Goal: Information Seeking & Learning: Find specific fact

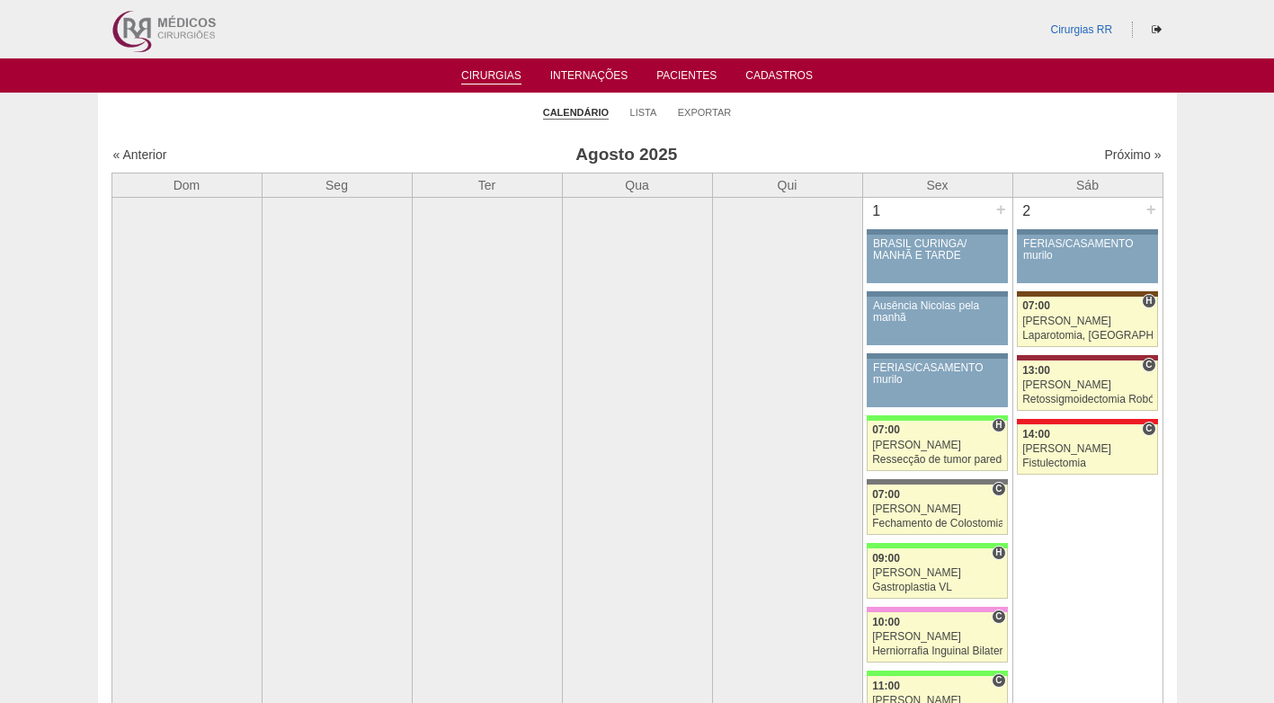
click at [658, 109] on ul "Calendário Lista Exportar" at bounding box center [637, 112] width 1079 height 38
click at [654, 108] on link "Lista" at bounding box center [643, 112] width 27 height 13
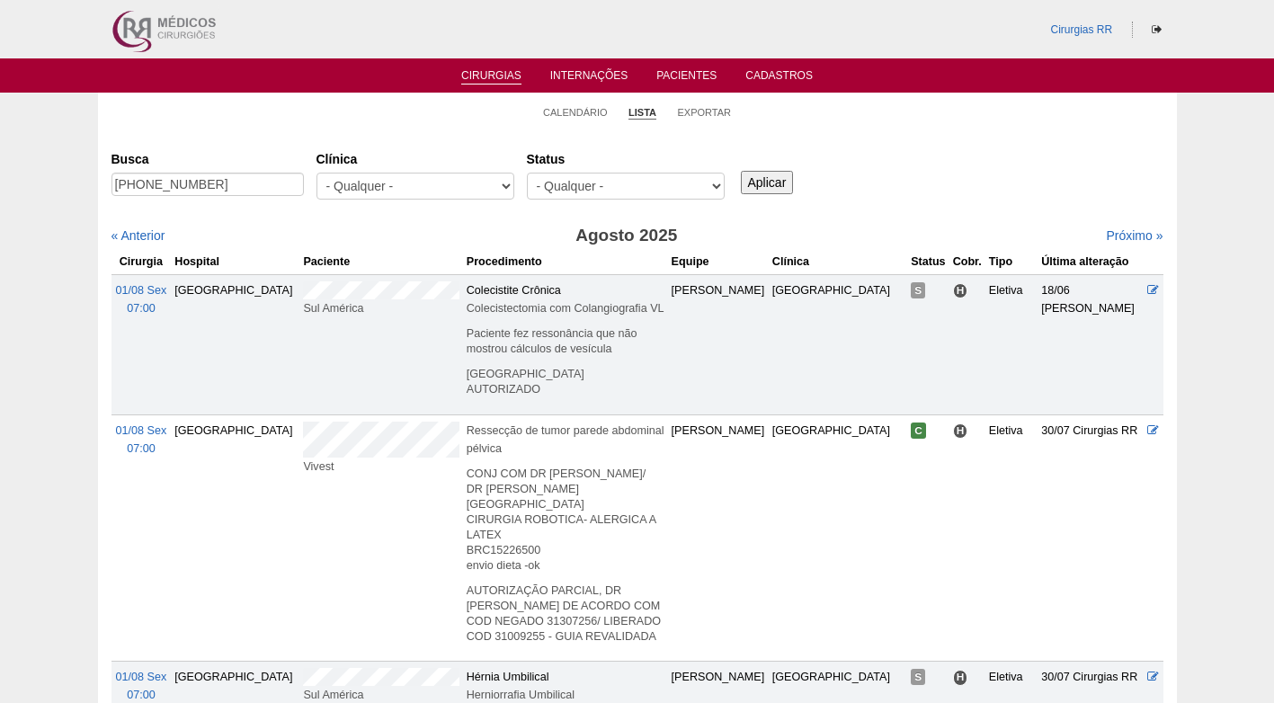
drag, startPoint x: 217, startPoint y: 184, endPoint x: 6, endPoint y: 210, distance: 211.9
type input "paula freita"
click at [741, 171] on input "Aplicar" at bounding box center [767, 182] width 53 height 23
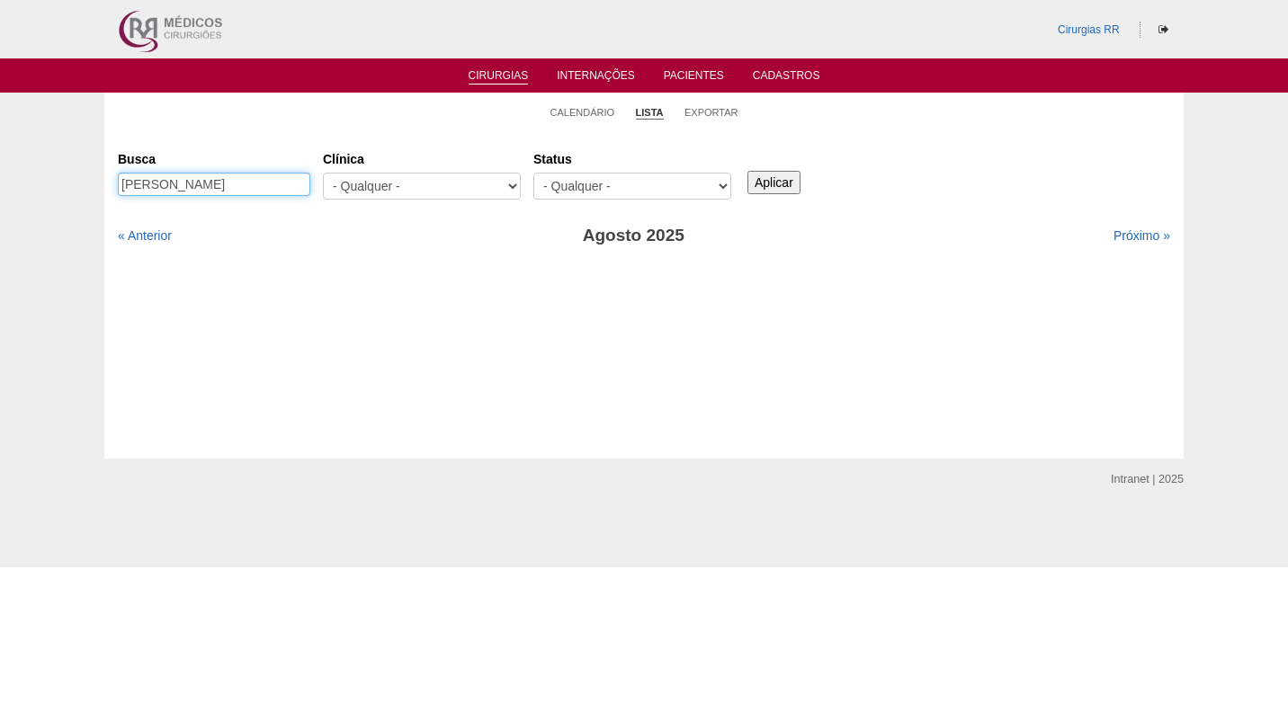
click at [211, 184] on input "[PERSON_NAME]" at bounding box center [214, 184] width 192 height 23
type input "[PERSON_NAME]"
click at [747, 171] on input "Aplicar" at bounding box center [773, 182] width 53 height 23
click at [1129, 239] on link "Próximo »" at bounding box center [1141, 235] width 57 height 14
drag, startPoint x: 1120, startPoint y: 235, endPoint x: 1057, endPoint y: 228, distance: 63.4
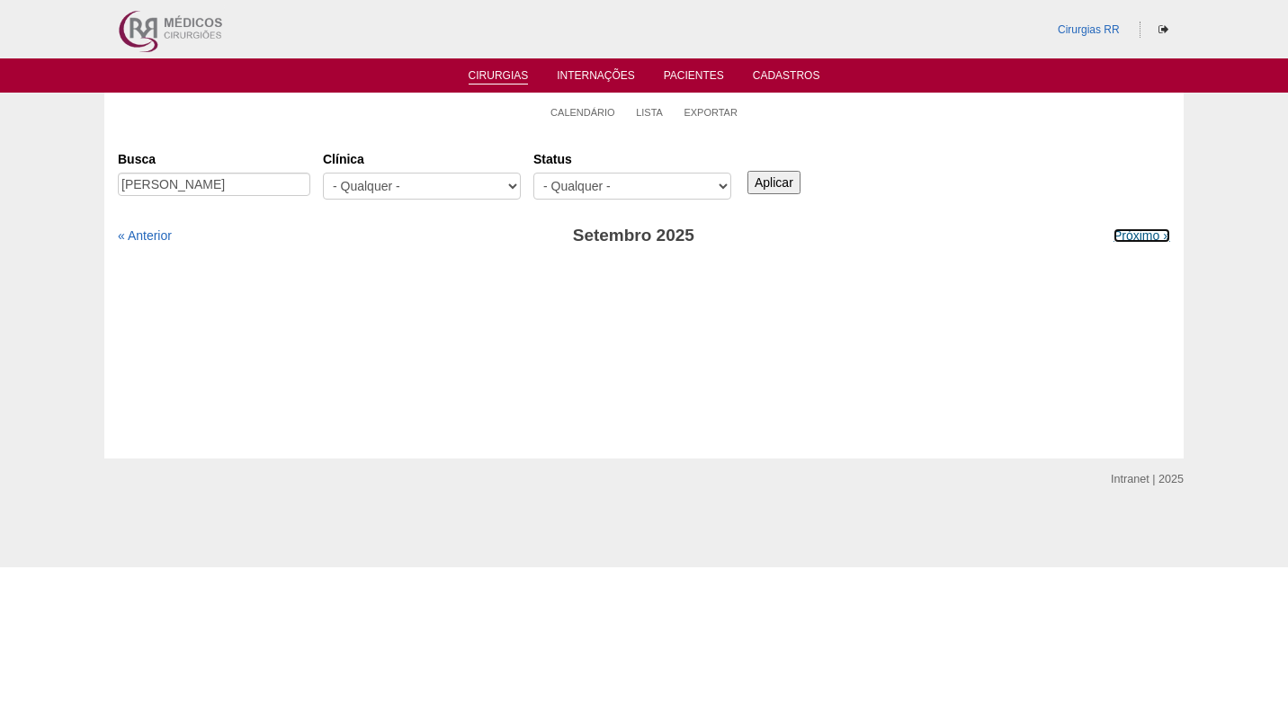
click at [1121, 235] on link "Próximo »" at bounding box center [1141, 235] width 57 height 14
click at [677, 183] on select "- Qualquer - Reservada Confirmada Suspensa Cancelada" at bounding box center [632, 186] width 198 height 27
click at [1031, 181] on div "Busca [PERSON_NAME] [GEOGRAPHIC_DATA] - Qualquer - 6R Alphaville Assunção Barti…" at bounding box center [644, 176] width 1052 height 65
